Goal: Check status: Check status

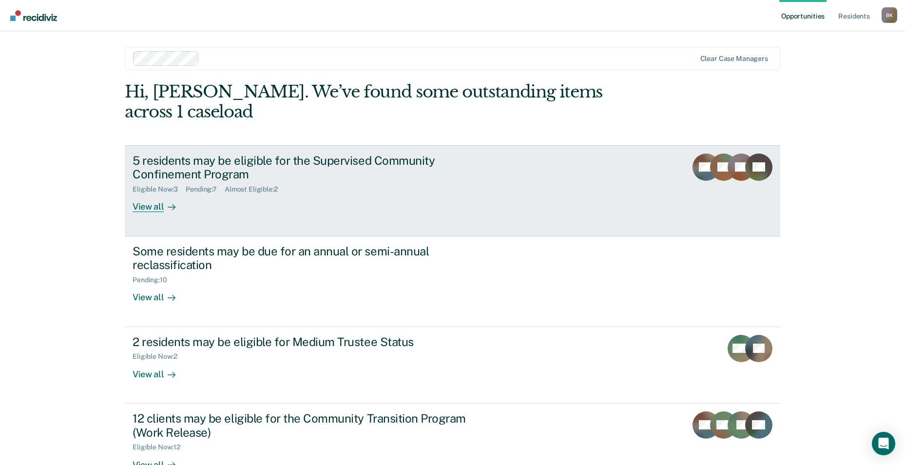
click at [155, 181] on div "Eligible Now : 3 Pending : 7 Almost Eligible : 2" at bounding box center [304, 187] width 342 height 12
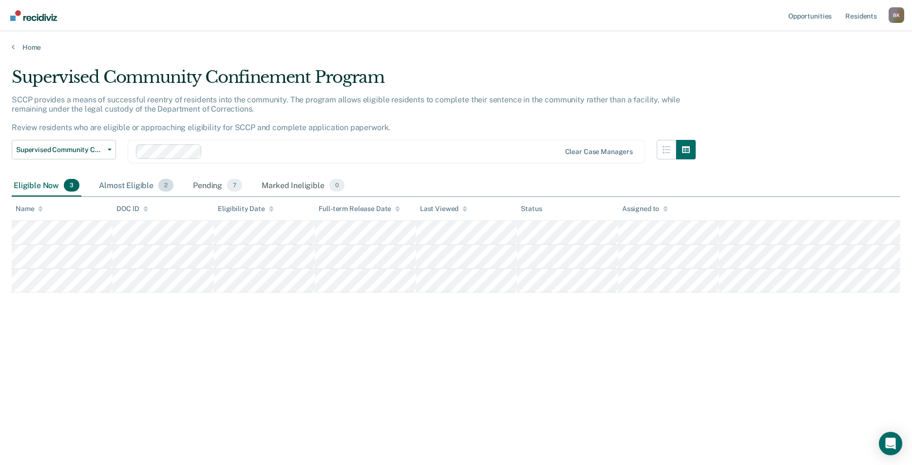
click at [130, 185] on div "Almost Eligible 2" at bounding box center [136, 185] width 78 height 21
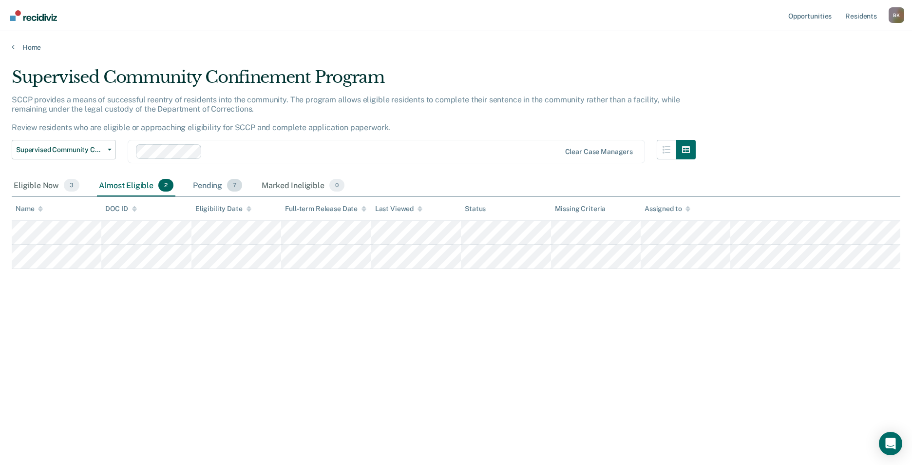
click at [218, 184] on div "Pending 7" at bounding box center [217, 185] width 53 height 21
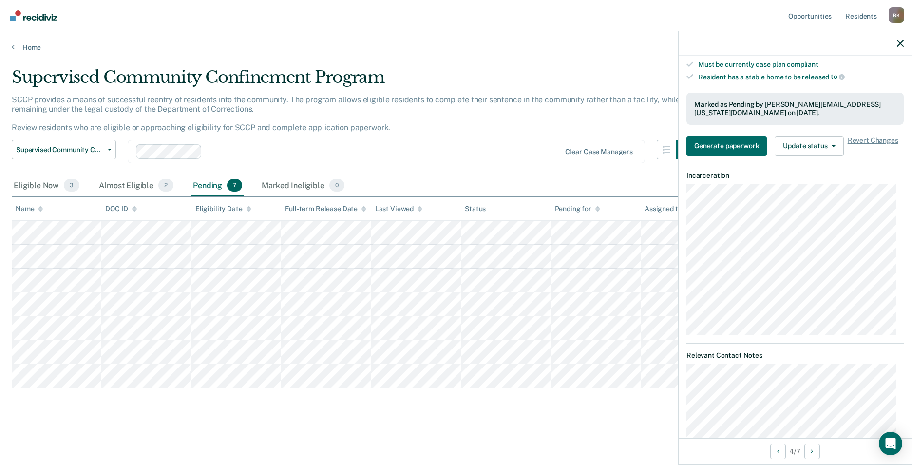
scroll to position [195, 0]
